Goal: Task Accomplishment & Management: Manage account settings

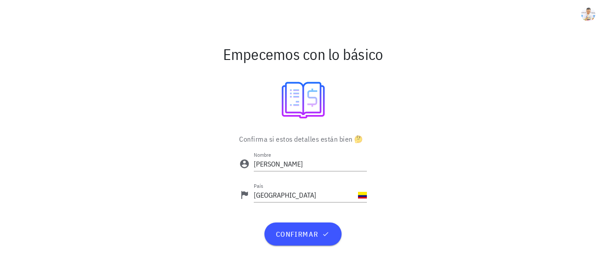
drag, startPoint x: 0, startPoint y: 0, endPoint x: 167, endPoint y: 90, distance: 189.3
click at [167, 90] on div at bounding box center [303, 100] width 515 height 53
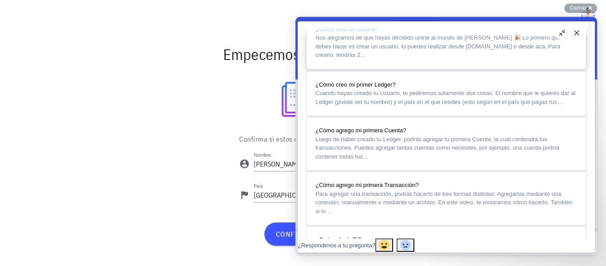
scroll to position [754, 0]
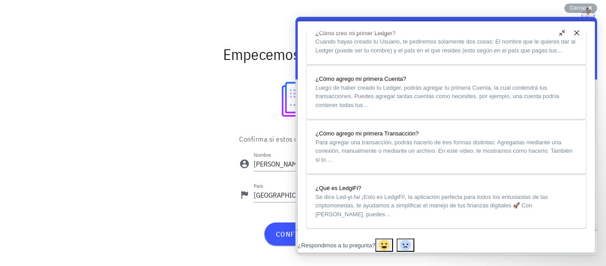
click at [578, 35] on button "Close" at bounding box center [576, 33] width 14 height 14
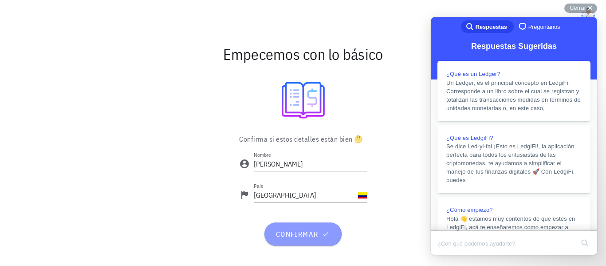
click at [307, 229] on span "confirmar" at bounding box center [302, 233] width 55 height 9
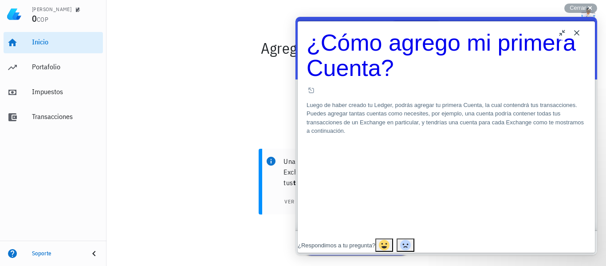
click at [574, 35] on button "Close" at bounding box center [576, 33] width 14 height 14
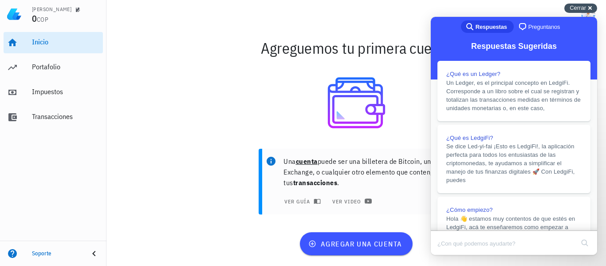
click at [589, 4] on div "Cerrar cross-small" at bounding box center [580, 8] width 33 height 9
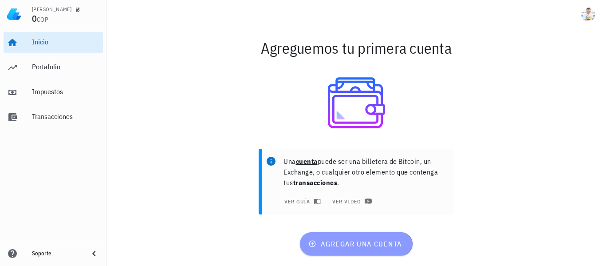
click at [330, 250] on button "agregar una cuenta" at bounding box center [356, 243] width 112 height 23
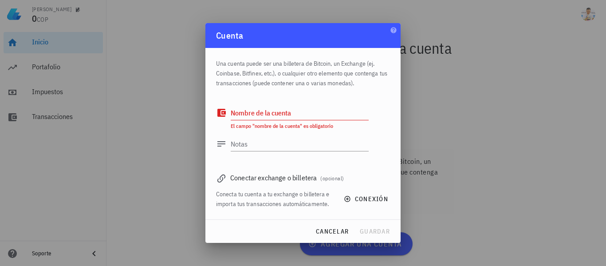
click at [388, 31] on div "Cuenta" at bounding box center [302, 35] width 195 height 25
click at [343, 237] on button "cancelar" at bounding box center [332, 231] width 40 height 16
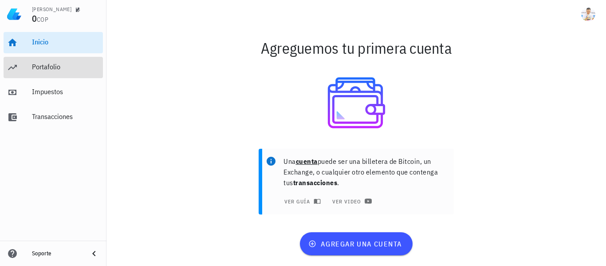
click at [53, 62] on div "Portafolio" at bounding box center [65, 67] width 67 height 20
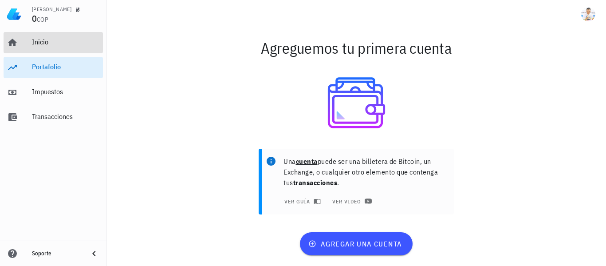
click at [47, 39] on div "Inicio" at bounding box center [65, 42] width 67 height 8
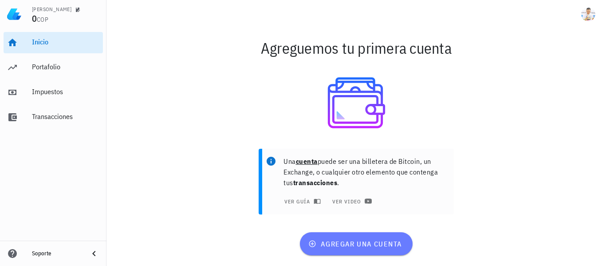
click at [335, 246] on span "agregar una cuenta" at bounding box center [356, 243] width 92 height 9
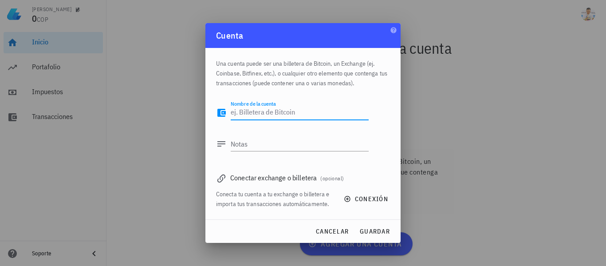
click at [252, 110] on textarea "Nombre de la cuenta" at bounding box center [300, 113] width 138 height 14
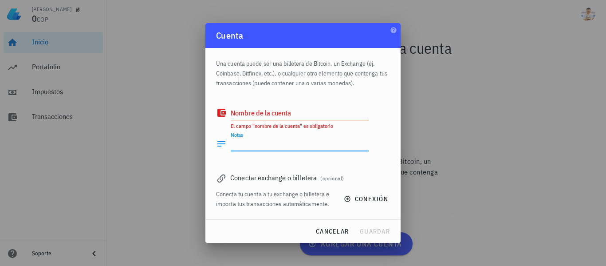
click at [241, 145] on textarea "Notas" at bounding box center [300, 144] width 138 height 14
click at [388, 32] on div "Cuenta" at bounding box center [302, 35] width 195 height 25
click at [390, 31] on icon "button" at bounding box center [393, 30] width 7 height 7
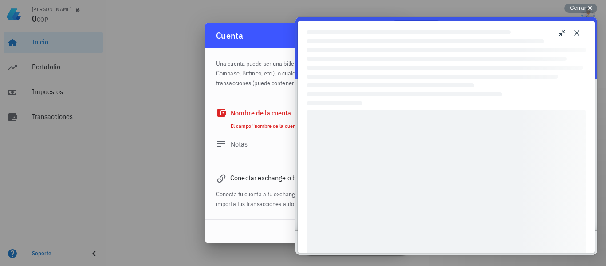
click at [263, 16] on div at bounding box center [303, 133] width 606 height 266
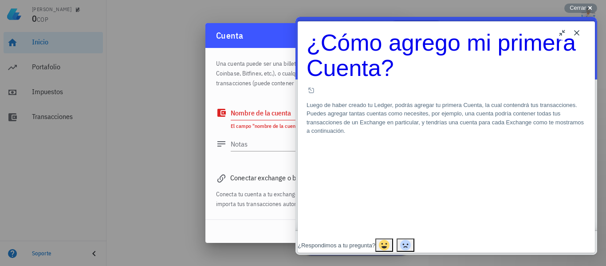
click at [580, 33] on button "Close" at bounding box center [576, 33] width 14 height 14
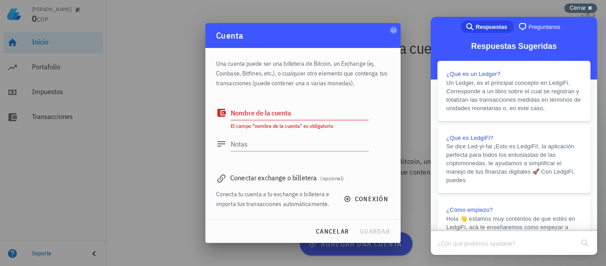
click at [587, 8] on div "Cerrar cross-small" at bounding box center [580, 8] width 33 height 9
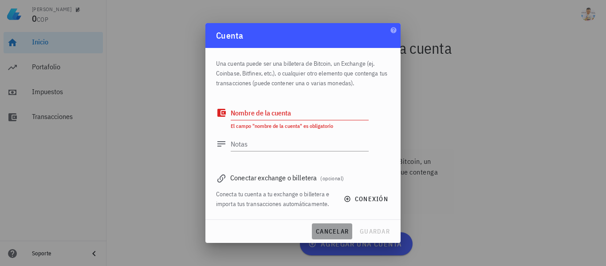
click at [331, 229] on span "cancelar" at bounding box center [331, 231] width 33 height 8
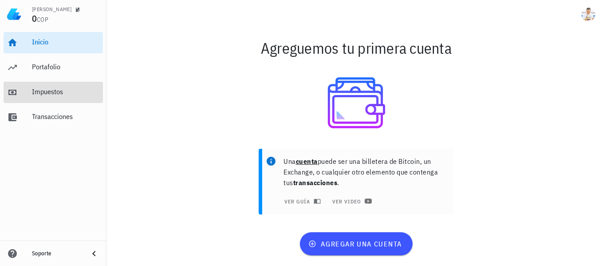
click at [33, 89] on div "Impuestos" at bounding box center [65, 91] width 67 height 8
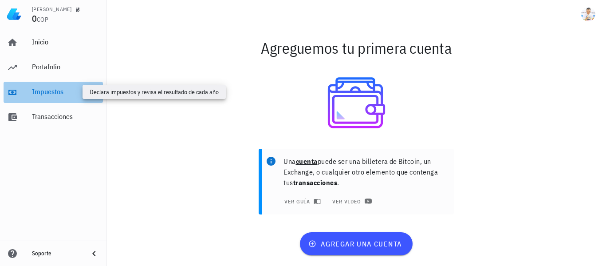
click at [33, 89] on div "Impuestos" at bounding box center [65, 91] width 67 height 8
